Goal: Communication & Community: Share content

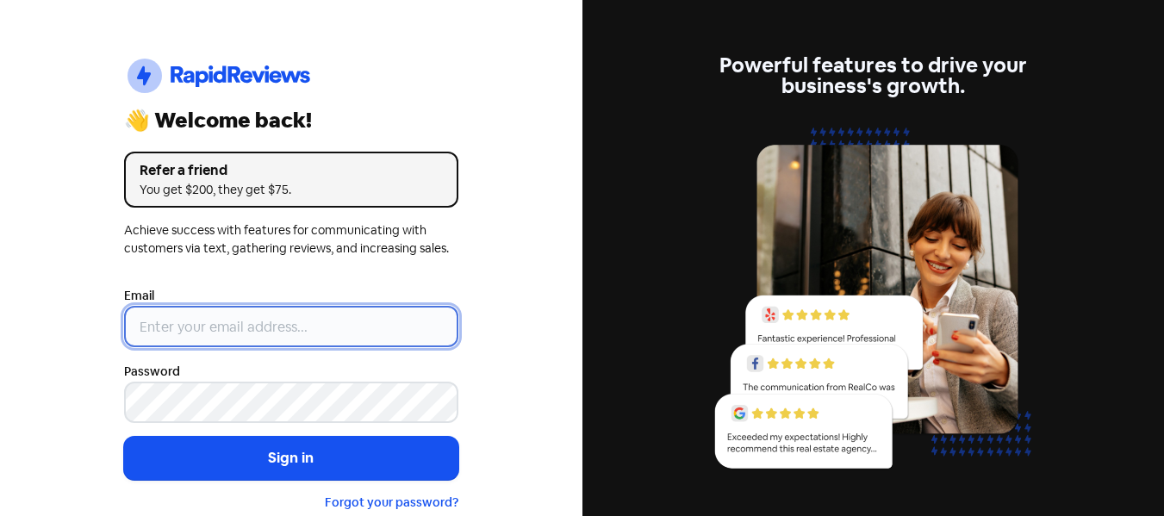
type input "[EMAIL_ADDRESS][DOMAIN_NAME]"
click at [277, 320] on input "[EMAIL_ADDRESS][DOMAIN_NAME]" at bounding box center [291, 326] width 334 height 41
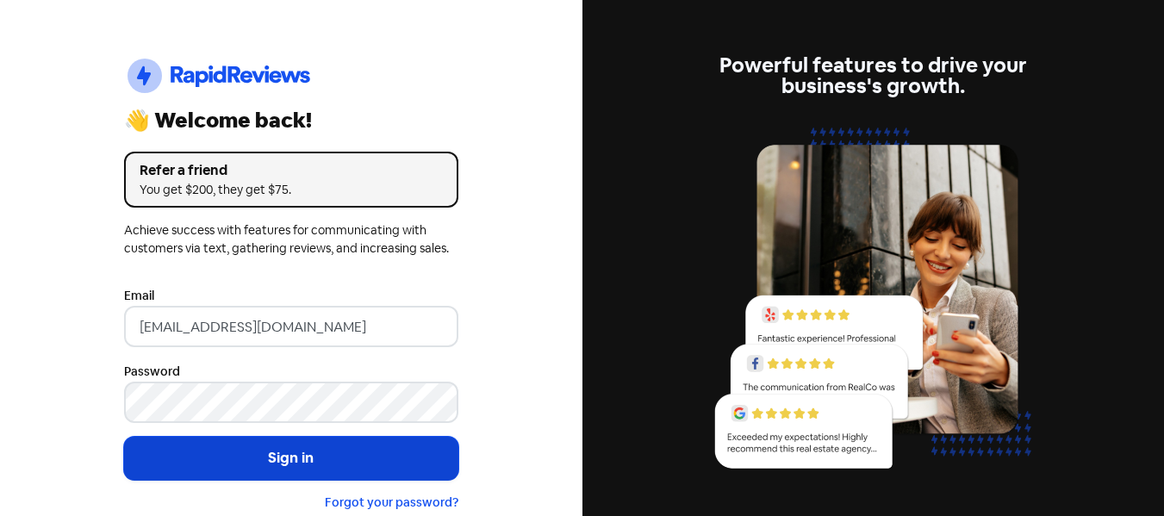
click at [216, 458] on button "Sign in" at bounding box center [291, 458] width 334 height 43
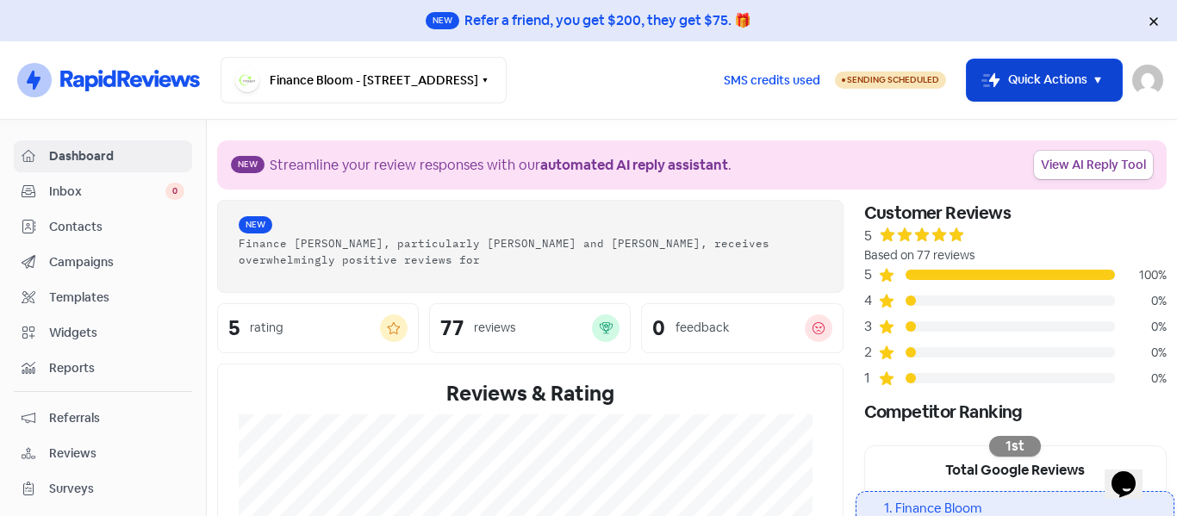
click at [1015, 94] on button "Icon For Thunder-move Quick Actions" at bounding box center [1044, 79] width 155 height 41
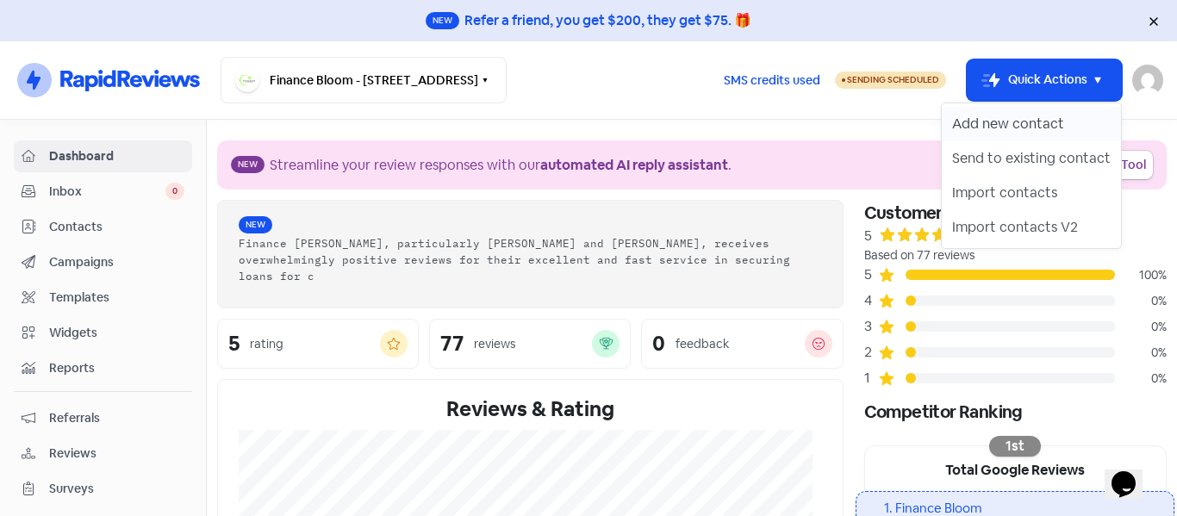
click at [1000, 133] on button "Add new contact" at bounding box center [1031, 124] width 179 height 34
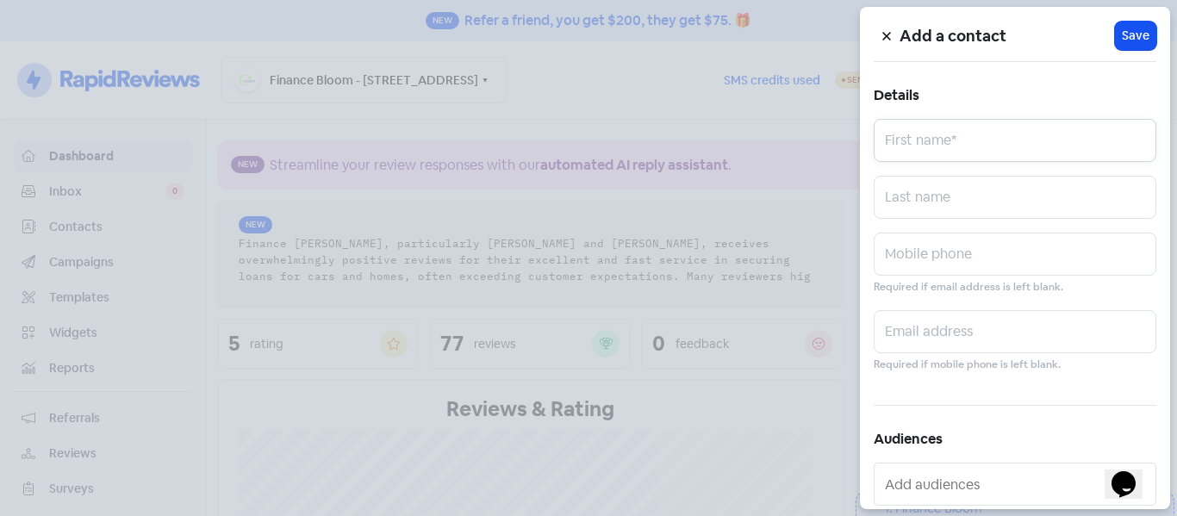
click at [942, 152] on input "text" at bounding box center [1015, 140] width 283 height 43
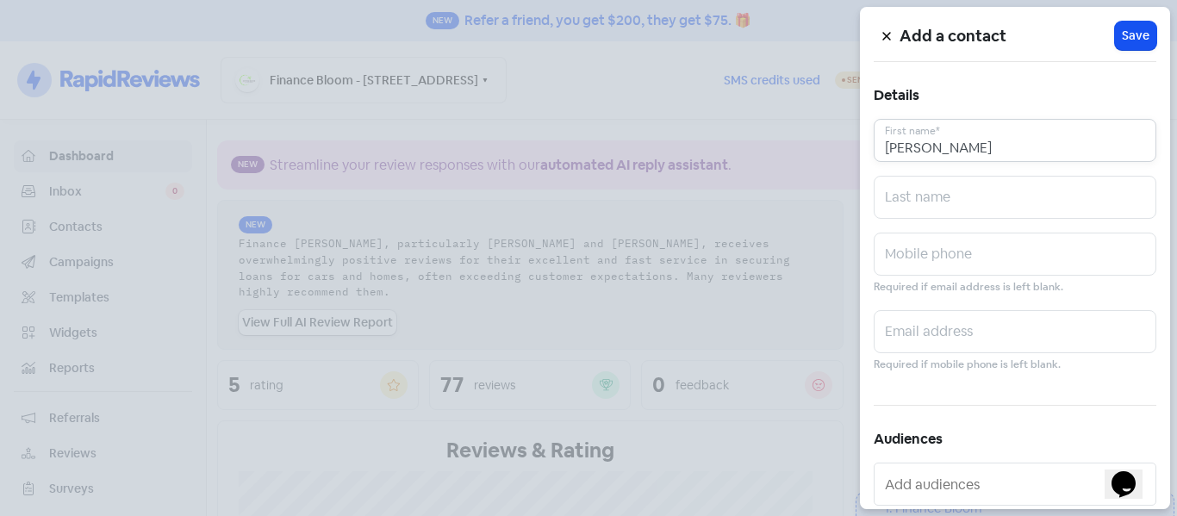
type input "[PERSON_NAME]"
click at [901, 198] on input "text" at bounding box center [1015, 197] width 283 height 43
type input "[PERSON_NAME]"
click at [918, 258] on input "text" at bounding box center [1015, 254] width 283 height 43
paste input "02040968072"
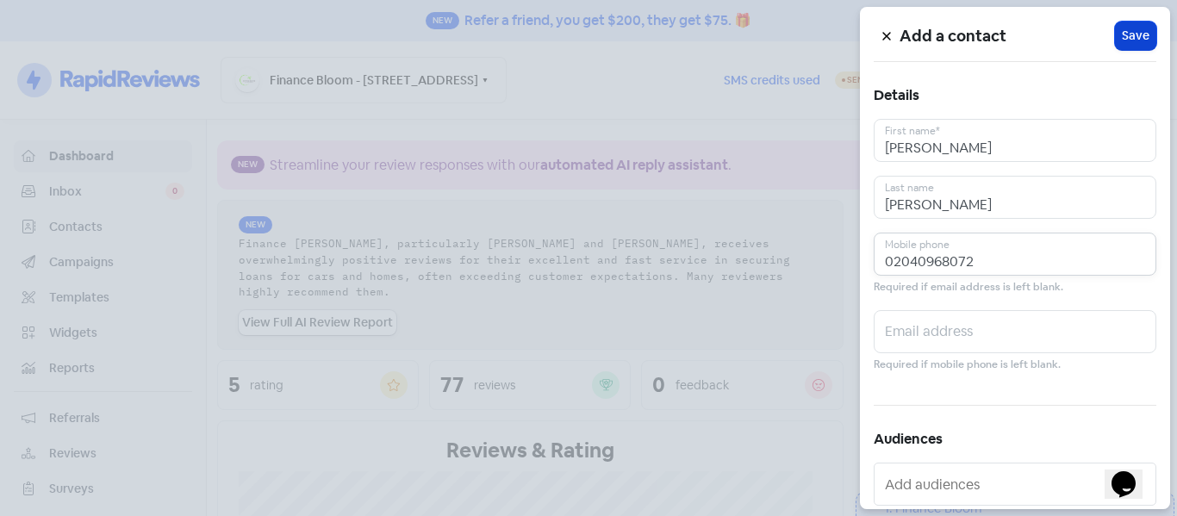
type input "02040968072"
click at [1134, 34] on span "Save" at bounding box center [1136, 36] width 28 height 18
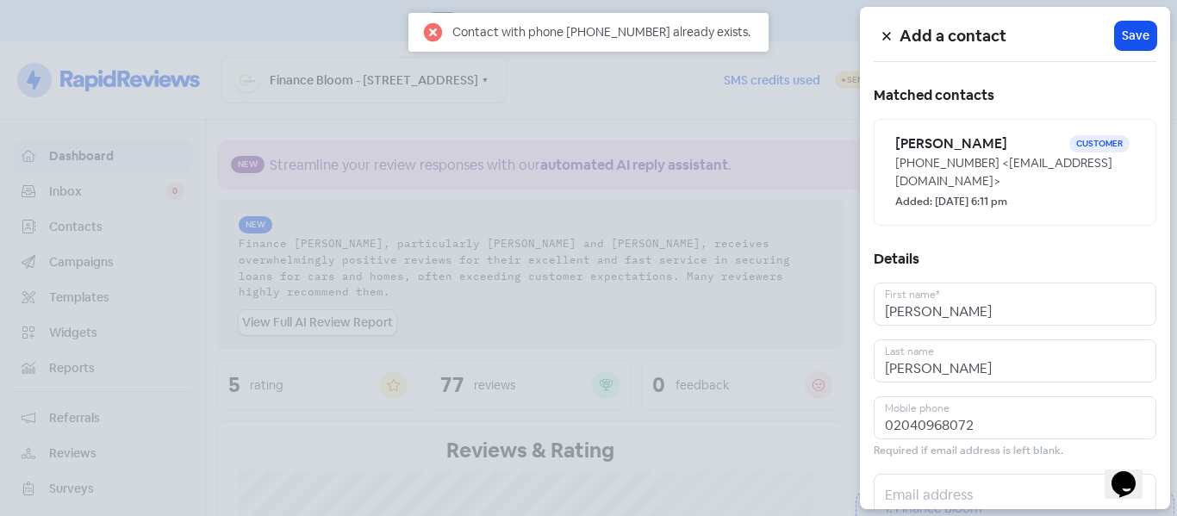
click at [681, 28] on div "Contact with phone [PHONE_NUMBER] already exists." at bounding box center [601, 31] width 298 height 19
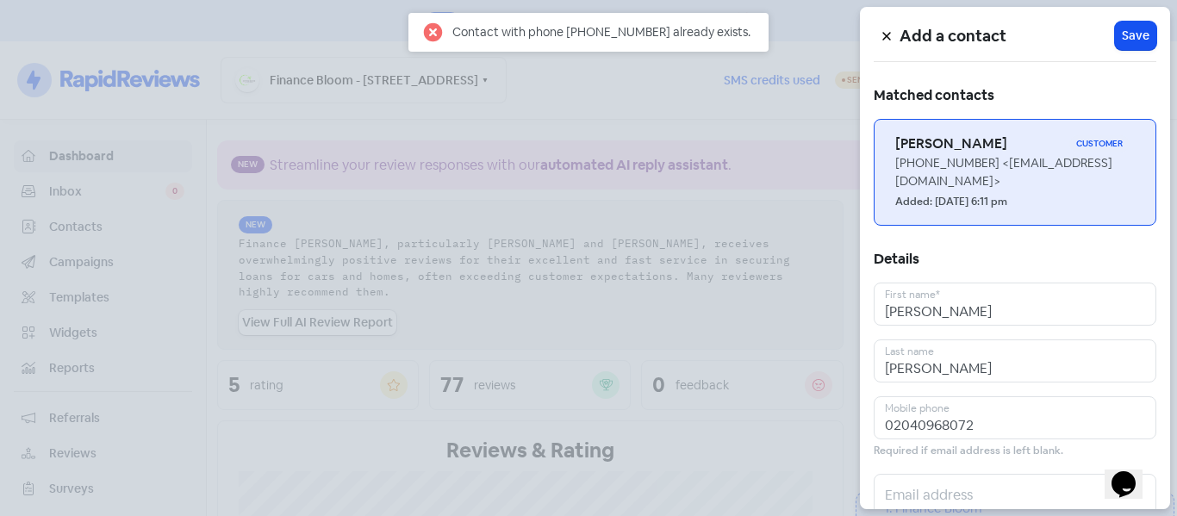
click at [924, 146] on h6 "[PERSON_NAME]" at bounding box center [982, 143] width 174 height 19
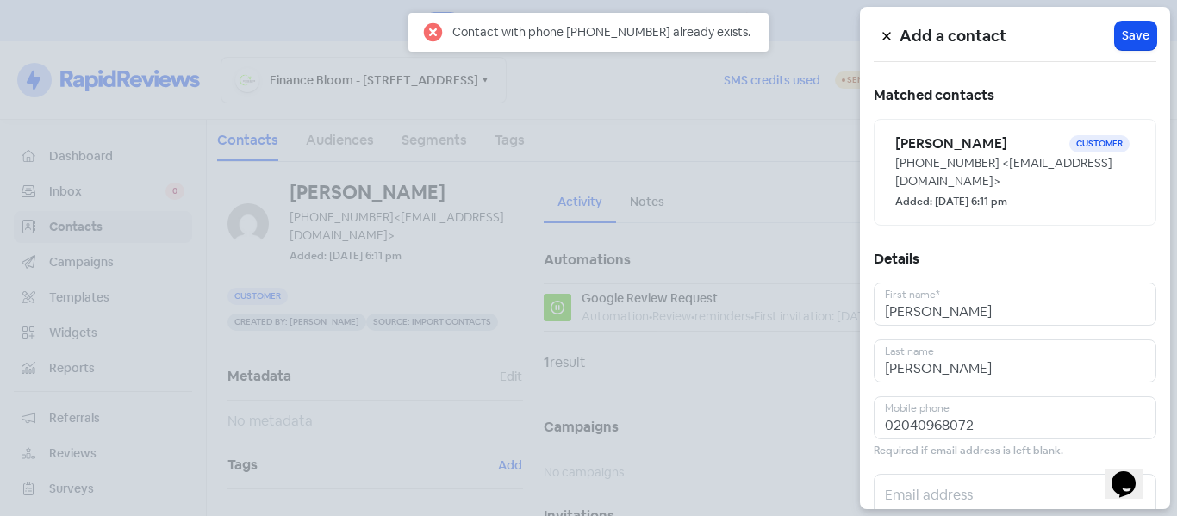
click at [887, 38] on icon at bounding box center [886, 37] width 8 height 8
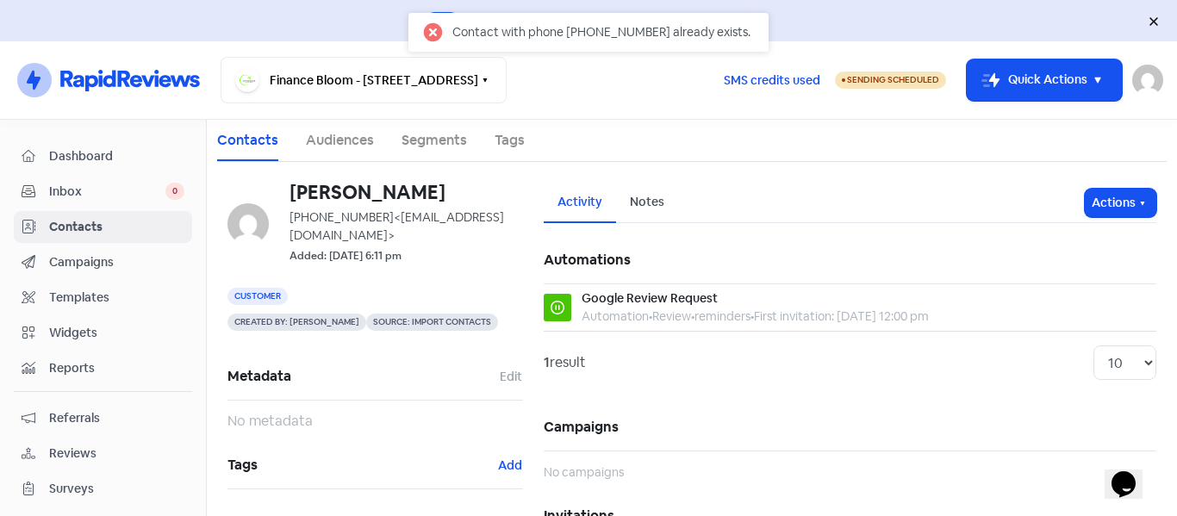
click at [1109, 218] on div "Activity Notes Actions" at bounding box center [850, 203] width 613 height 40
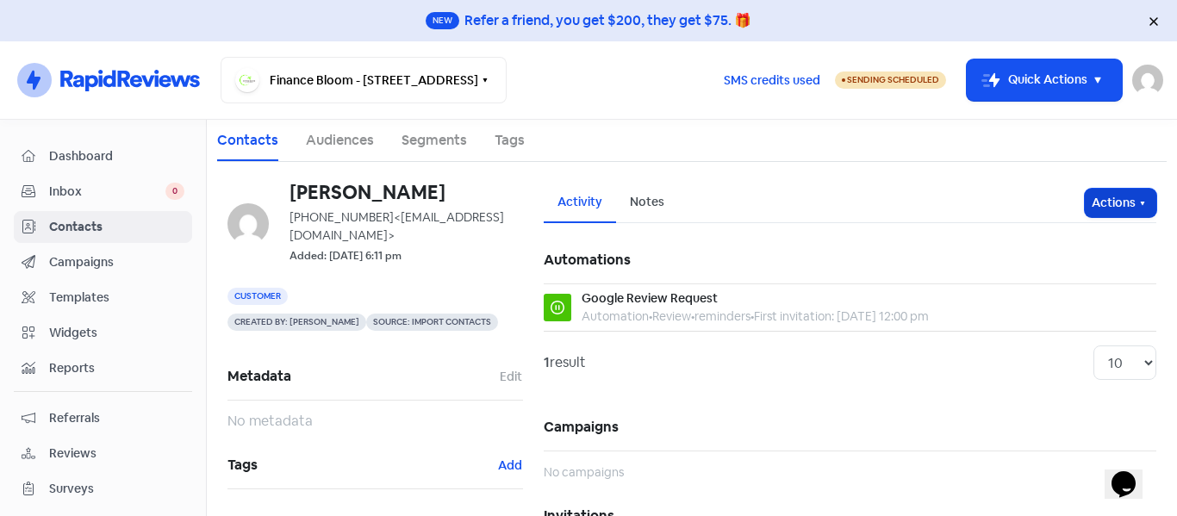
click at [1099, 215] on button "Actions" at bounding box center [1121, 203] width 72 height 28
click at [1068, 241] on button "Send invitation" at bounding box center [1087, 240] width 136 height 34
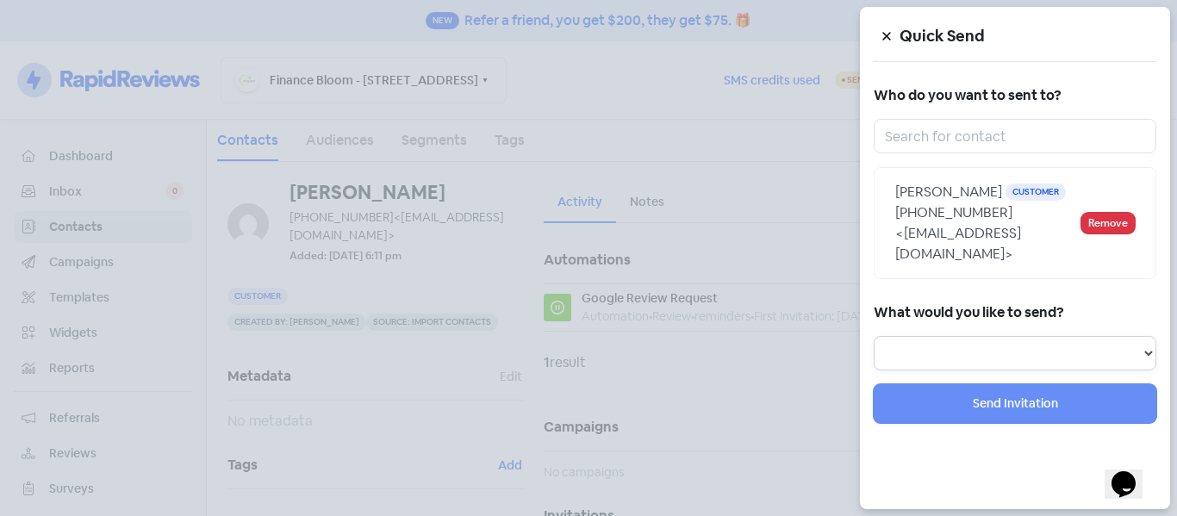
click at [965, 364] on select "Review Invitation Referral Invitation Survey Invitation Video Invitation" at bounding box center [1015, 353] width 283 height 34
select select "review"
click at [874, 336] on select "Review Invitation Referral Invitation Survey Invitation Video Invitation" at bounding box center [1015, 353] width 283 height 34
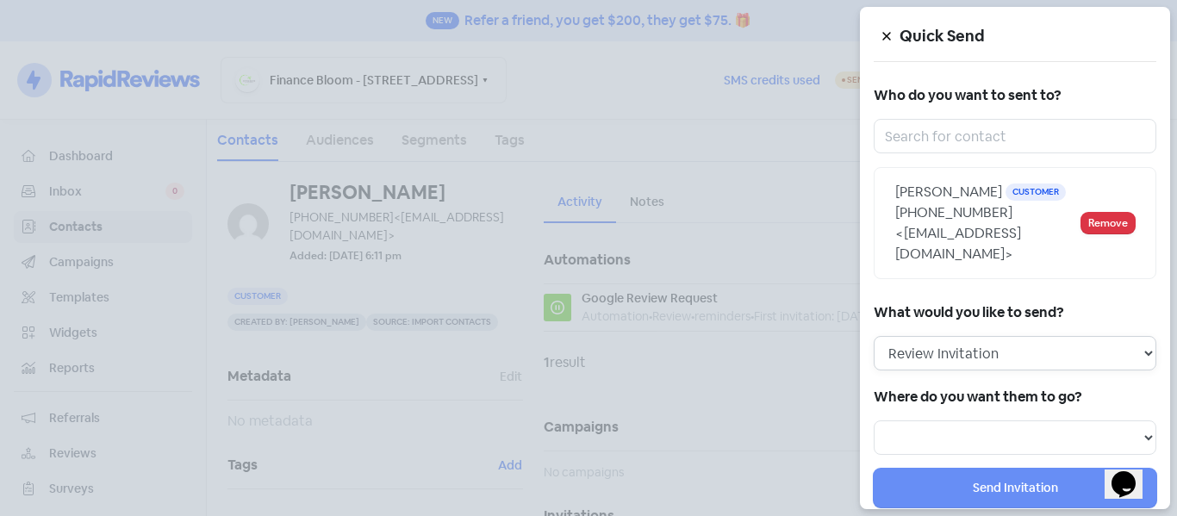
scroll to position [33, 0]
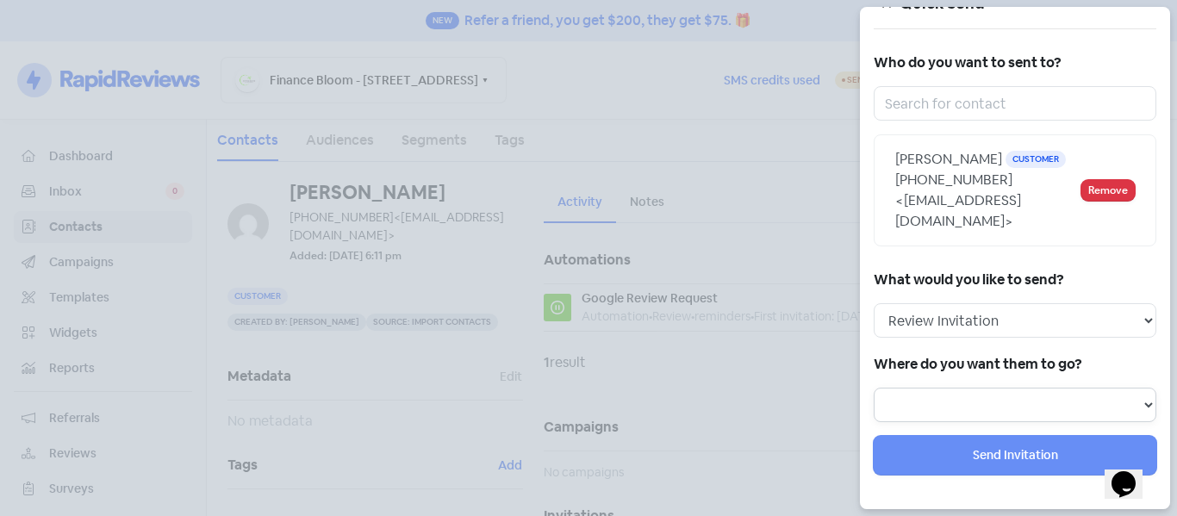
click at [935, 407] on select "Review form: Google Review Request Review form: arti" at bounding box center [1015, 405] width 283 height 34
select select "449"
click at [874, 388] on select "Review form: Google Review Request Review form: arti" at bounding box center [1015, 405] width 283 height 34
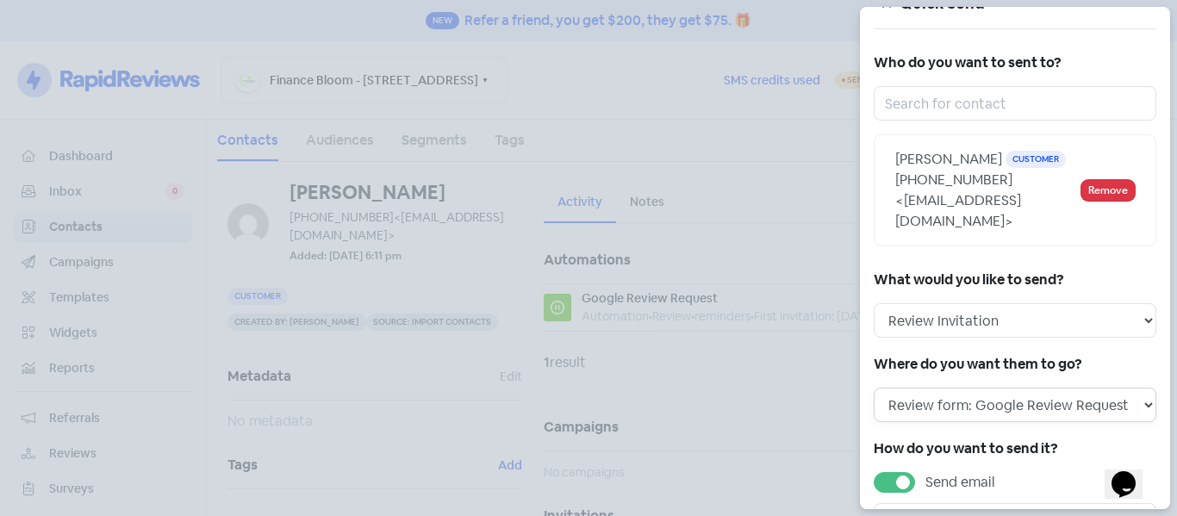
scroll to position [238, 0]
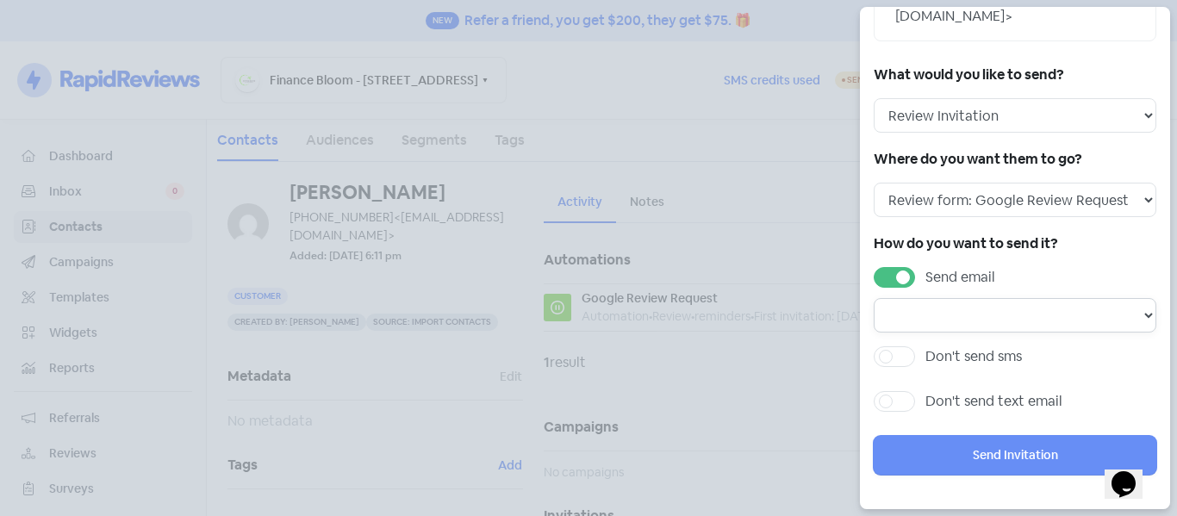
click at [967, 317] on select "Email template: First review email Email template: Second review email Email te…" at bounding box center [1015, 315] width 283 height 34
select select "1475"
click at [874, 298] on select "Email template: First review email Email template: Second review email Email te…" at bounding box center [1015, 315] width 283 height 34
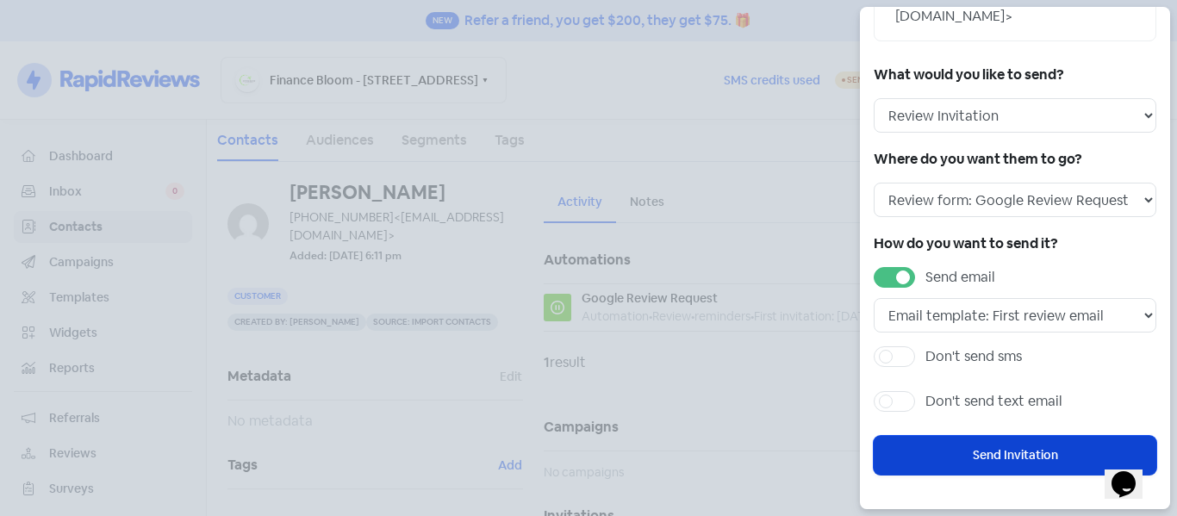
click at [959, 451] on button "Send Invitation" at bounding box center [1015, 455] width 283 height 39
